Goal: Navigation & Orientation: Understand site structure

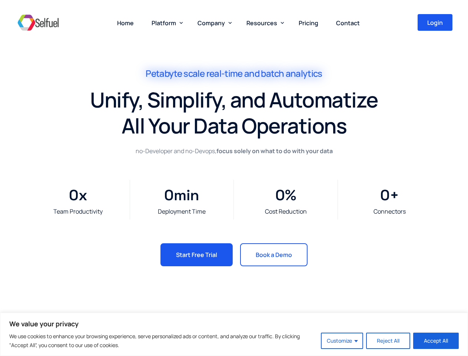
click at [234, 178] on div "Team Productivity 0 x Deployment Time 0 min Cost Reduction 0 % Connectors 0 +" at bounding box center [234, 199] width 445 height 87
click at [343, 341] on button "Customize" at bounding box center [342, 341] width 42 height 16
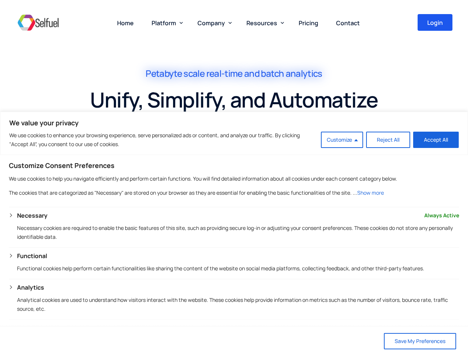
click at [166, 23] on span "Platform" at bounding box center [164, 23] width 24 height 8
click at [213, 23] on span "Company" at bounding box center [211, 23] width 27 height 8
click at [264, 23] on span "Resources" at bounding box center [262, 23] width 31 height 8
